Goal: Navigation & Orientation: Understand site structure

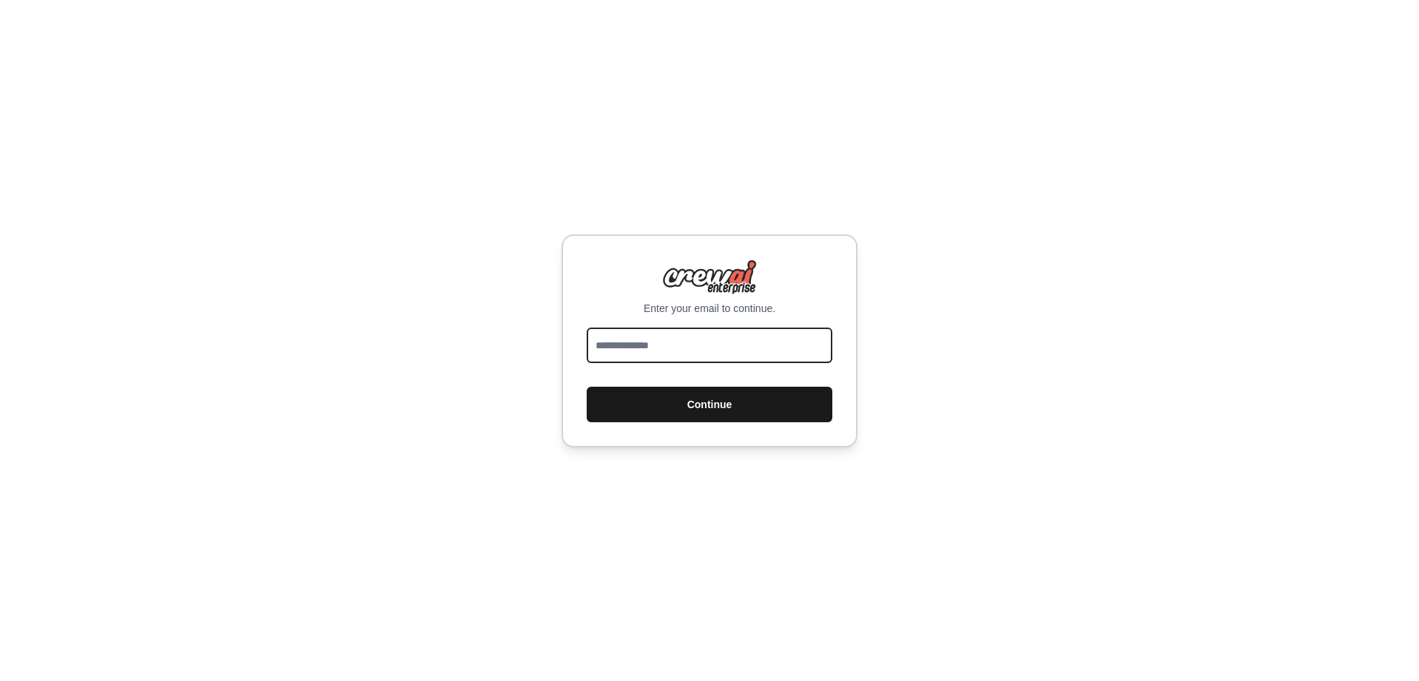
type input "**********"
click at [691, 400] on button "Continue" at bounding box center [710, 405] width 246 height 36
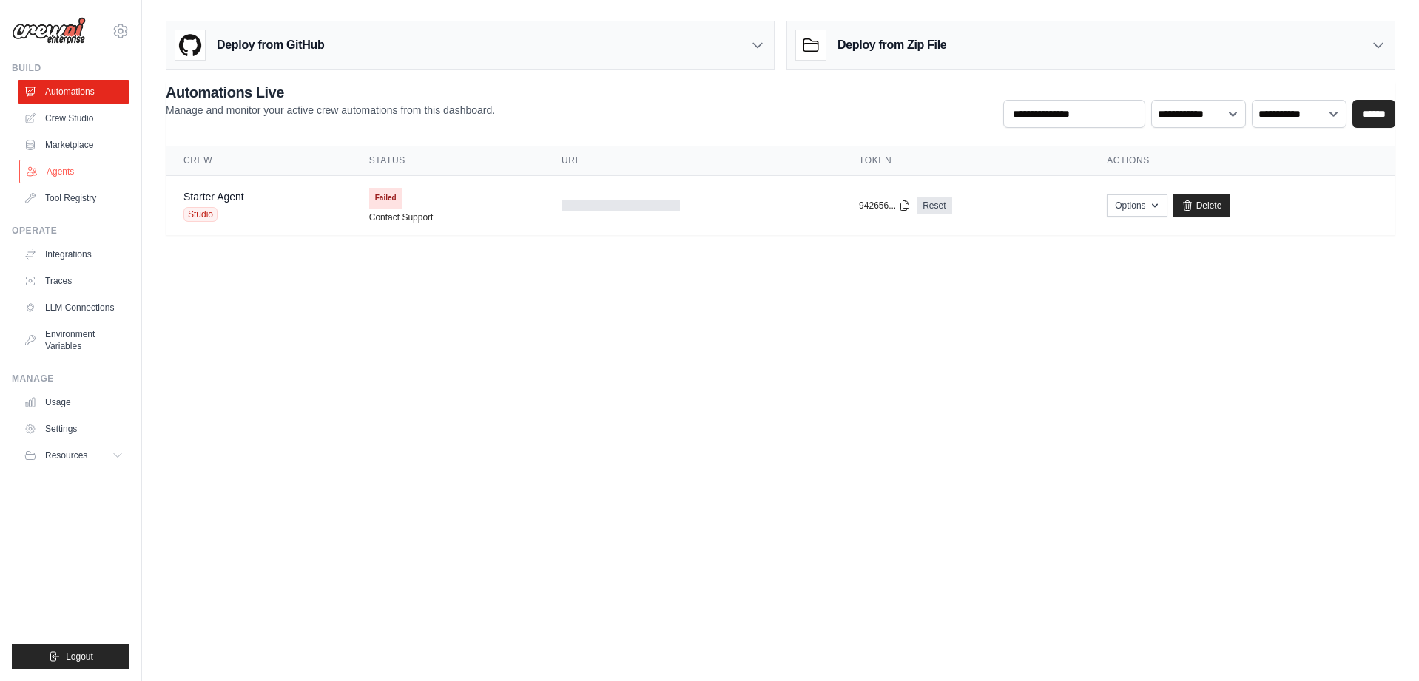
click at [57, 169] on link "Agents" at bounding box center [75, 172] width 112 height 24
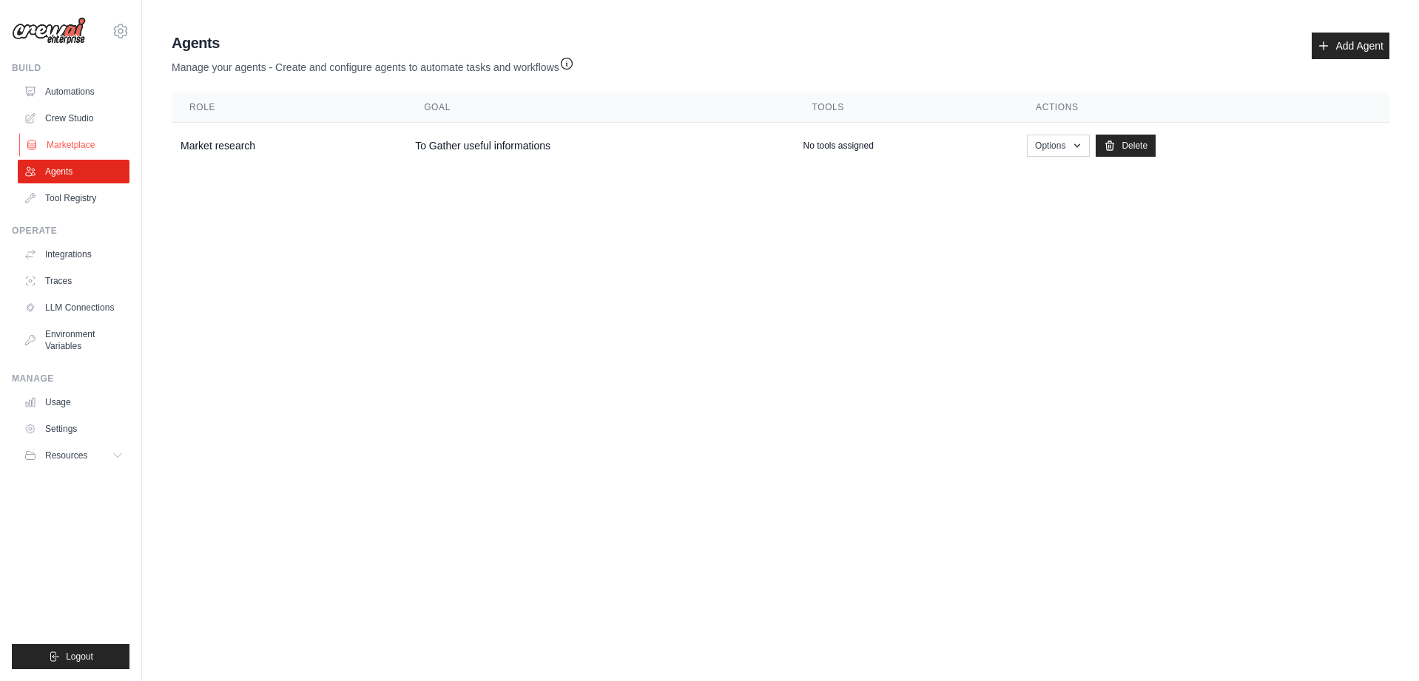
click at [77, 143] on link "Marketplace" at bounding box center [75, 145] width 112 height 24
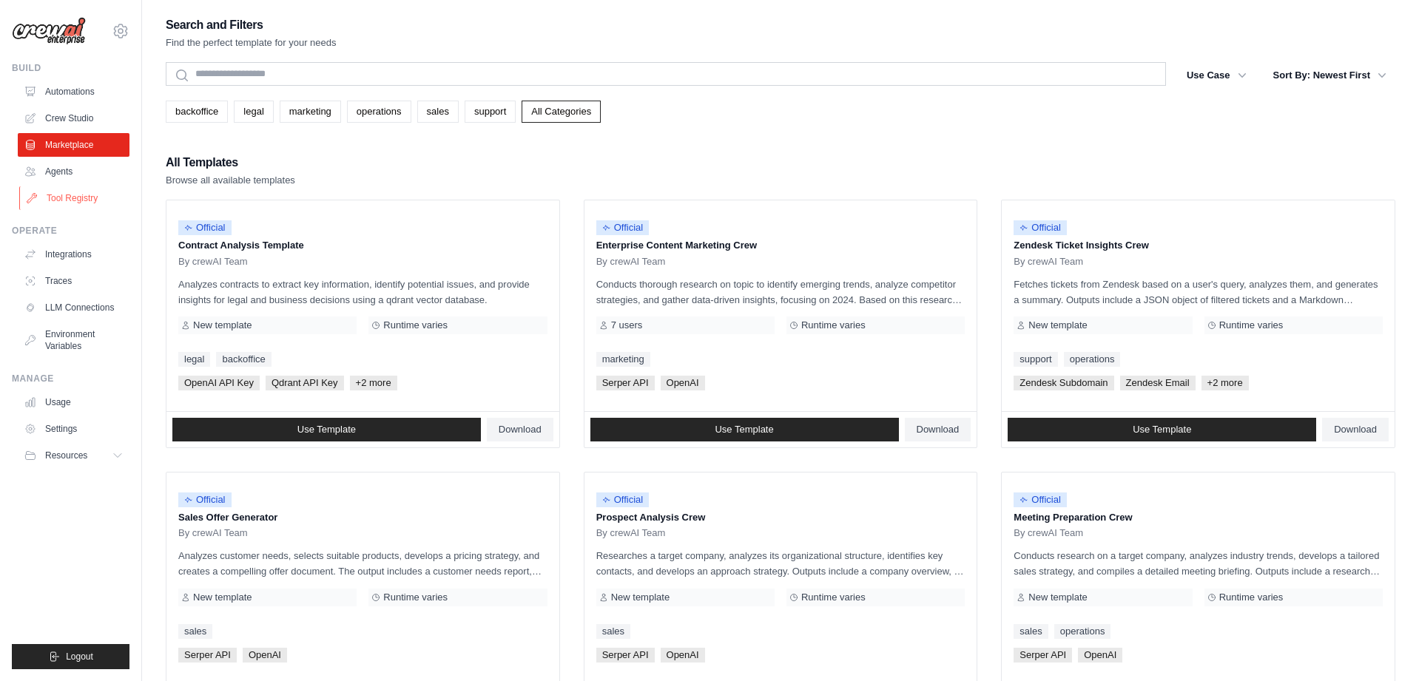
click at [70, 200] on link "Tool Registry" at bounding box center [75, 198] width 112 height 24
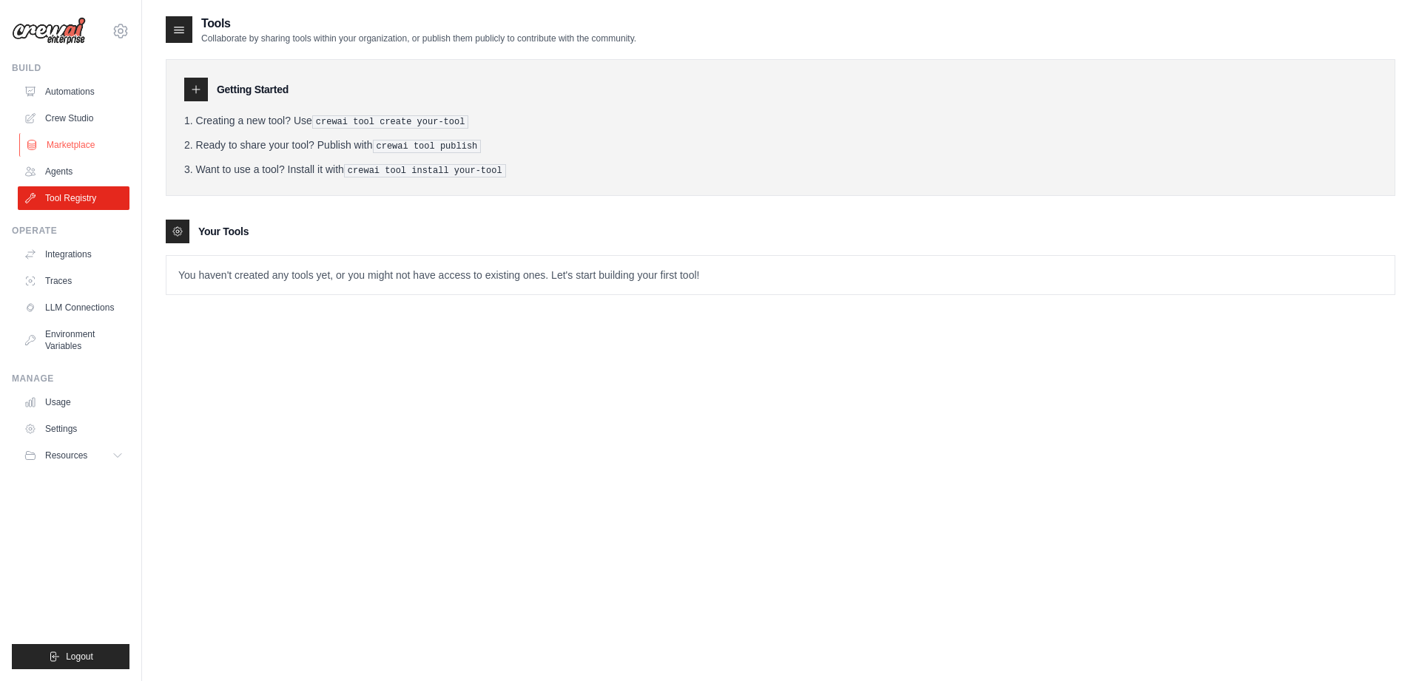
click at [72, 145] on link "Marketplace" at bounding box center [75, 145] width 112 height 24
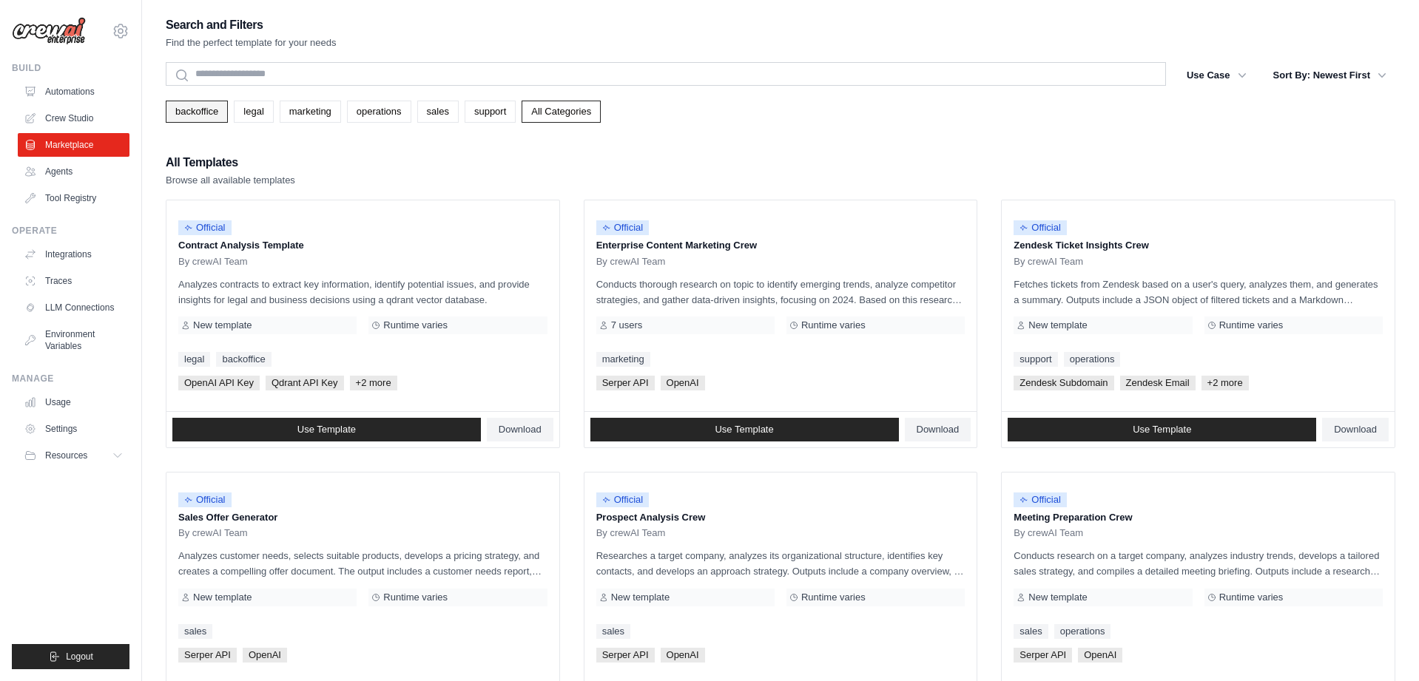
click at [193, 112] on link "backoffice" at bounding box center [197, 112] width 62 height 22
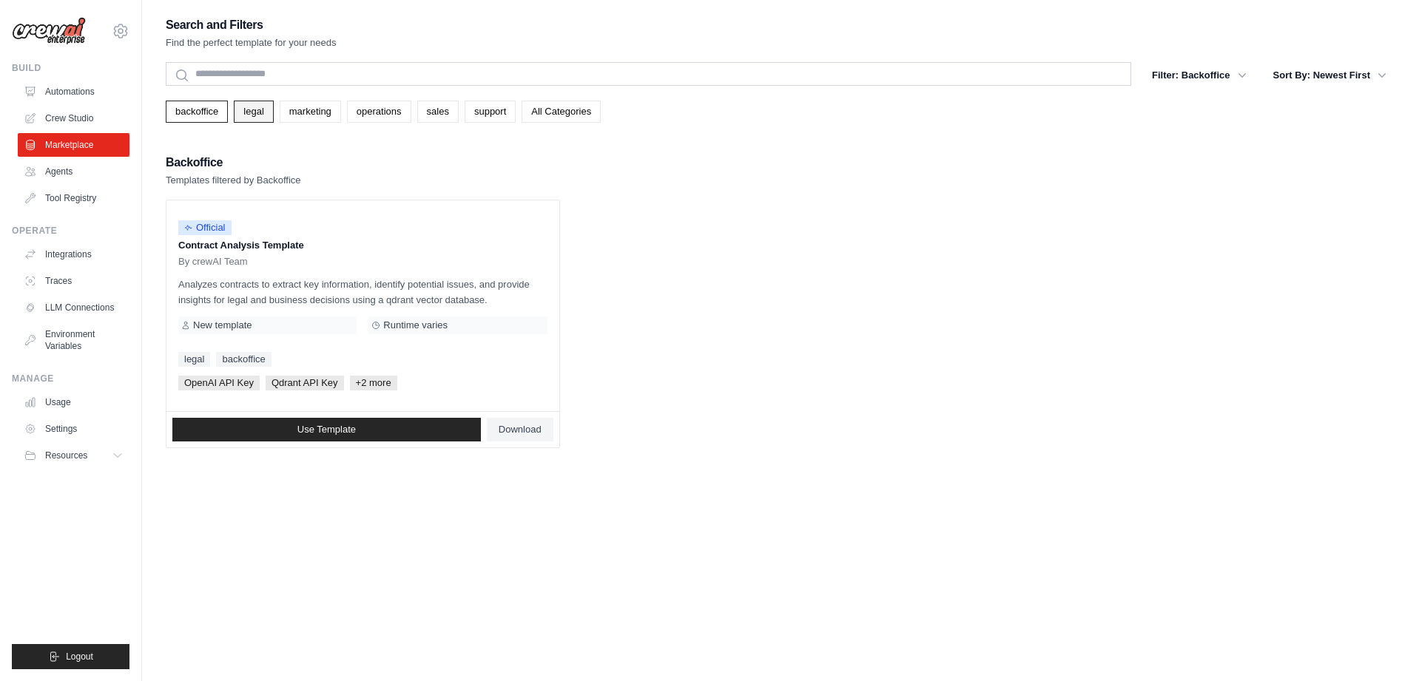
click at [266, 115] on link "legal" at bounding box center [253, 112] width 39 height 22
click at [552, 113] on link "All Categories" at bounding box center [560, 112] width 79 height 22
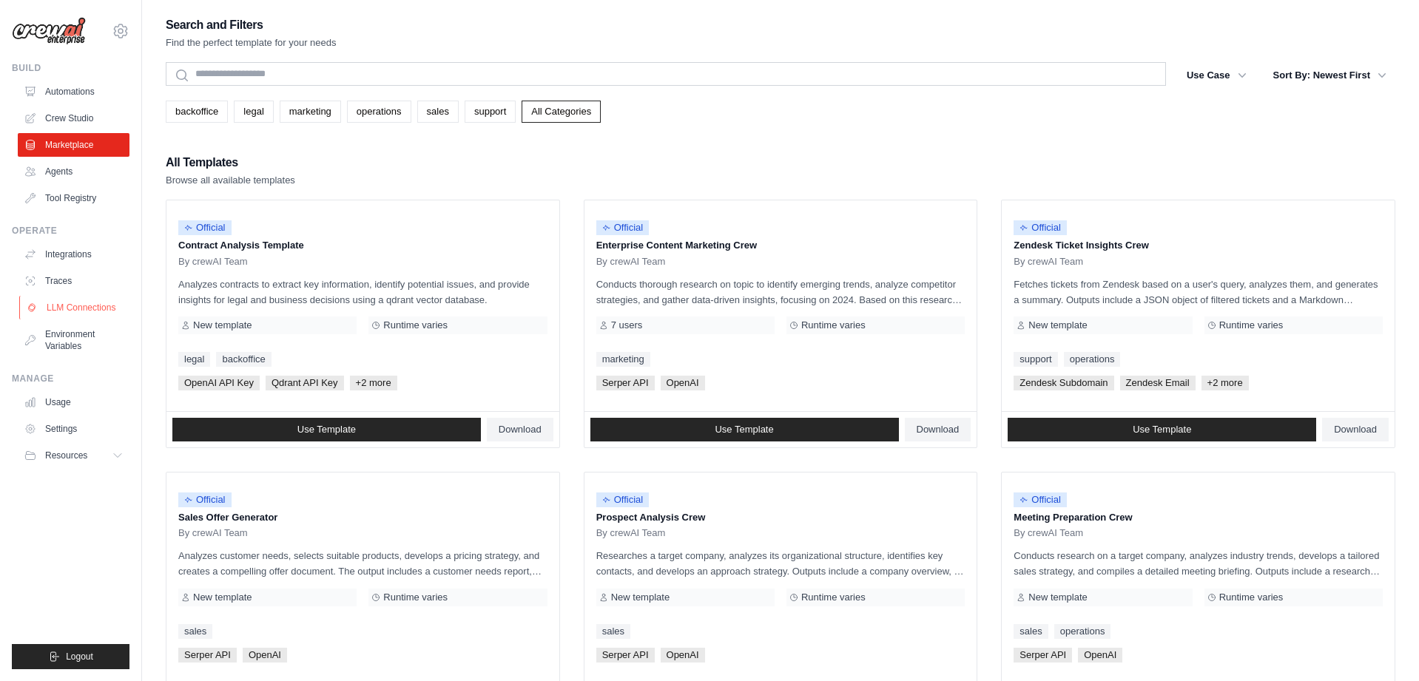
click at [89, 305] on link "LLM Connections" at bounding box center [75, 308] width 112 height 24
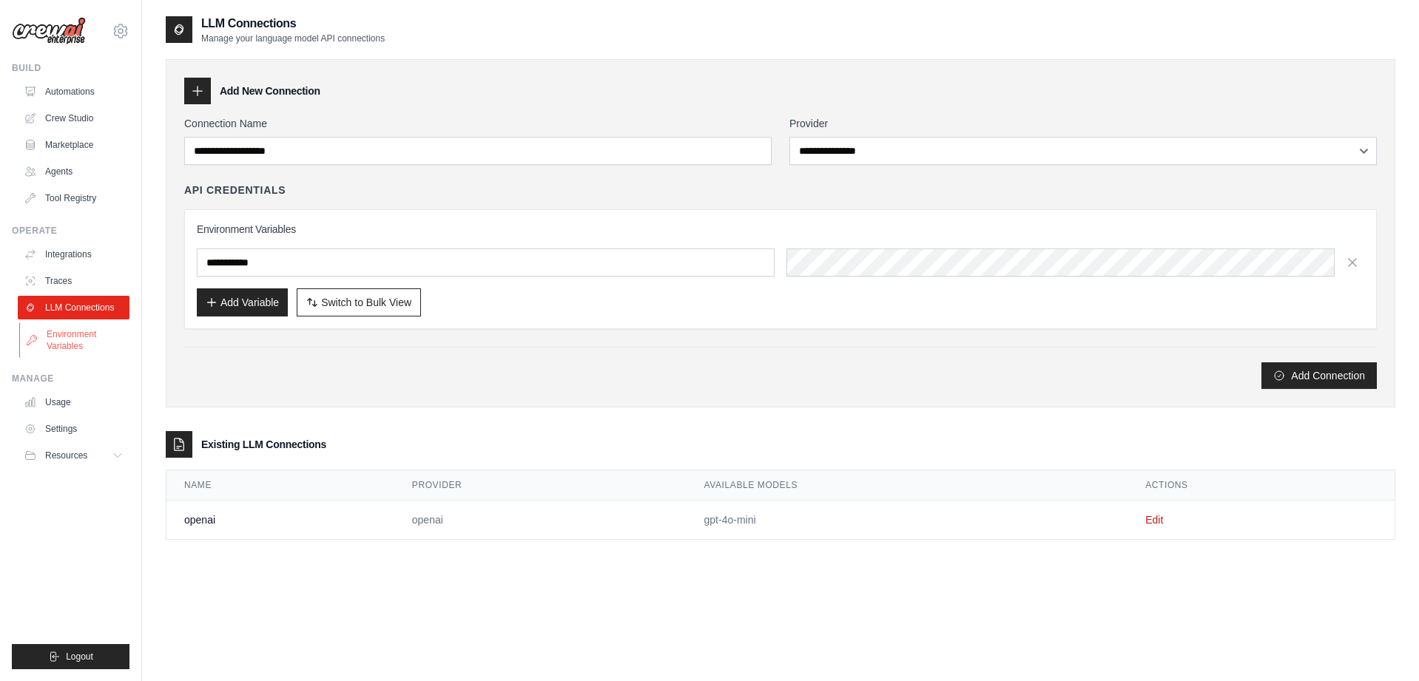
click at [83, 337] on link "Environment Variables" at bounding box center [75, 340] width 112 height 36
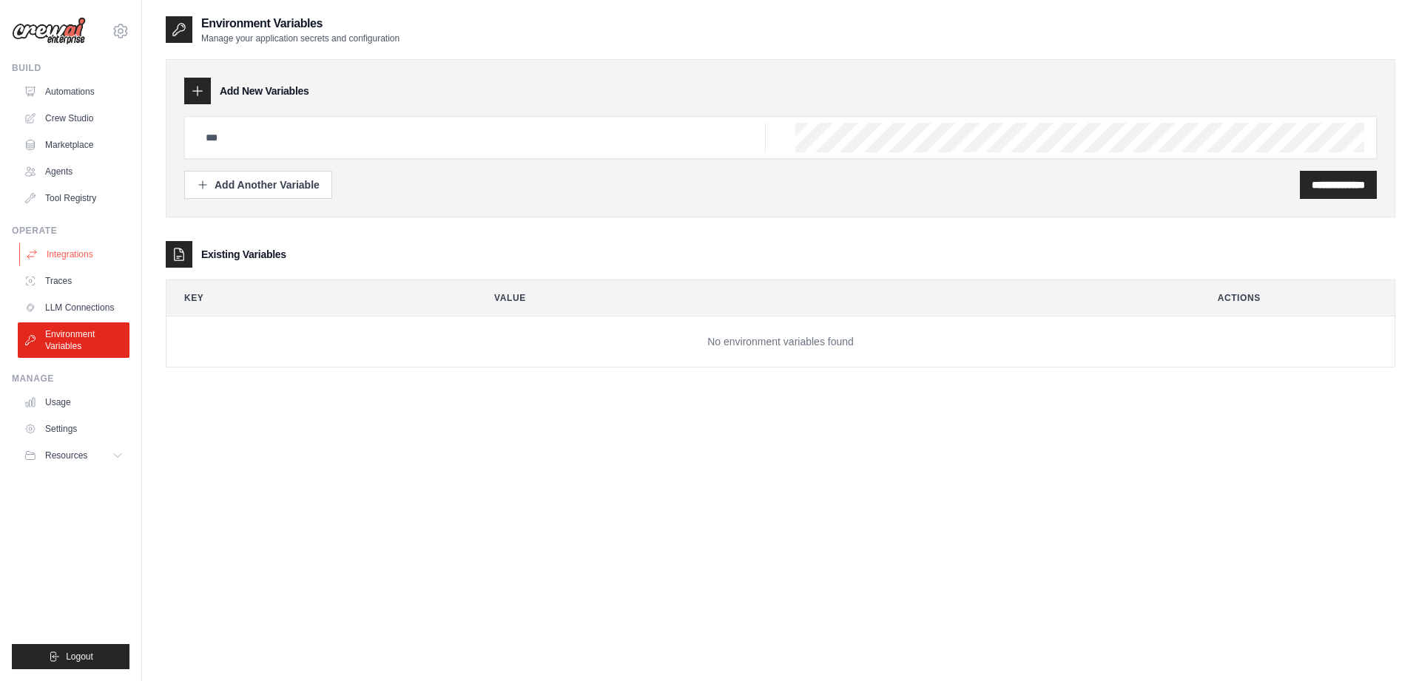
click at [55, 255] on link "Integrations" at bounding box center [75, 255] width 112 height 24
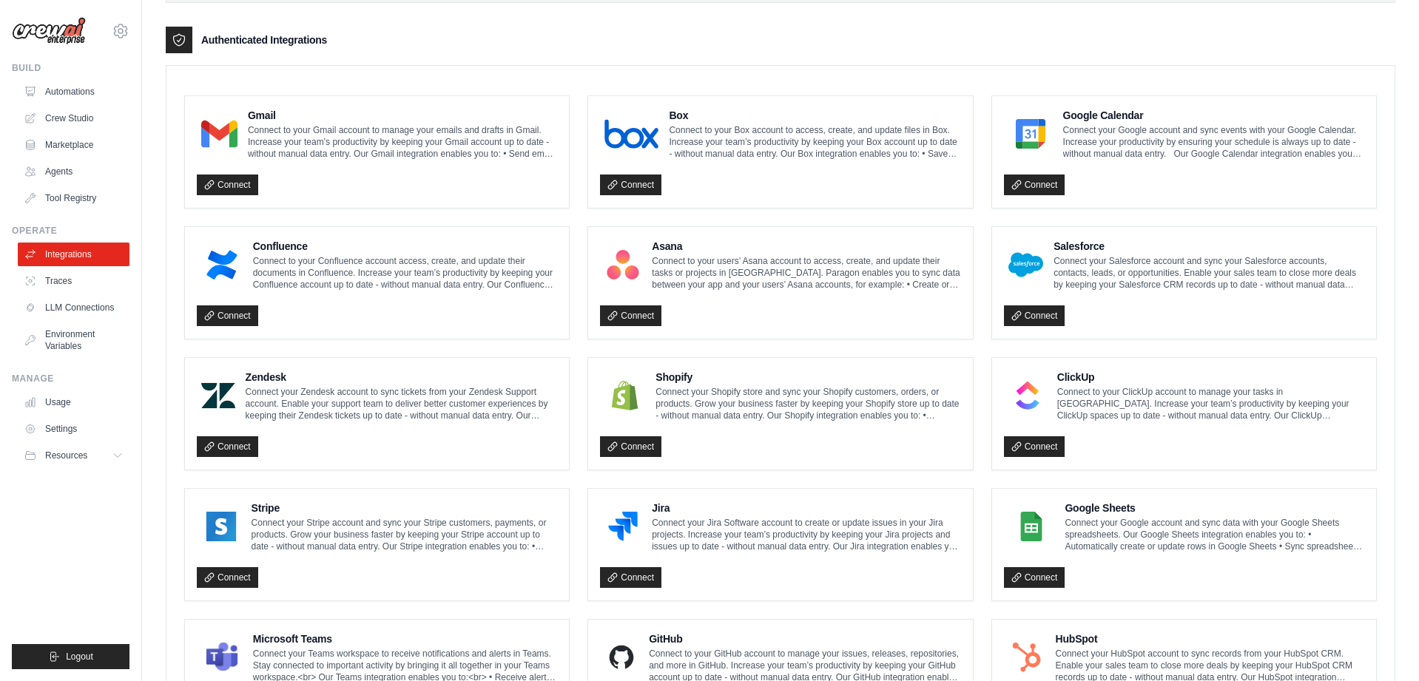
scroll to position [346, 0]
